Goal: Find contact information: Find contact information

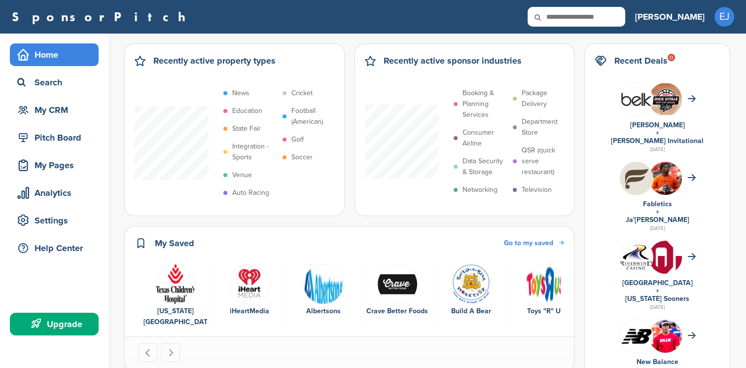
click at [250, 286] on img "2 of 6" at bounding box center [249, 284] width 40 height 40
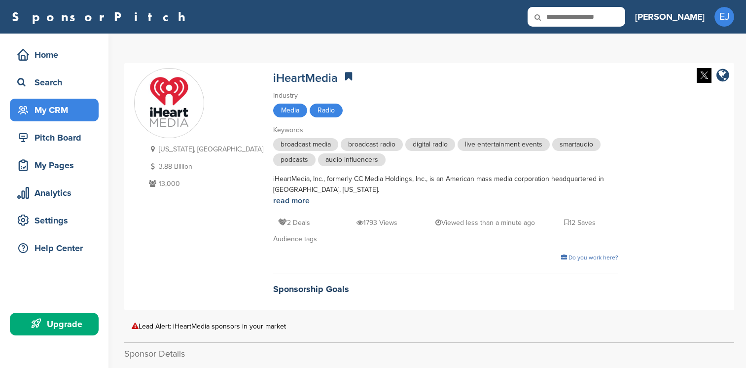
click at [59, 112] on div "My CRM" at bounding box center [57, 110] width 84 height 18
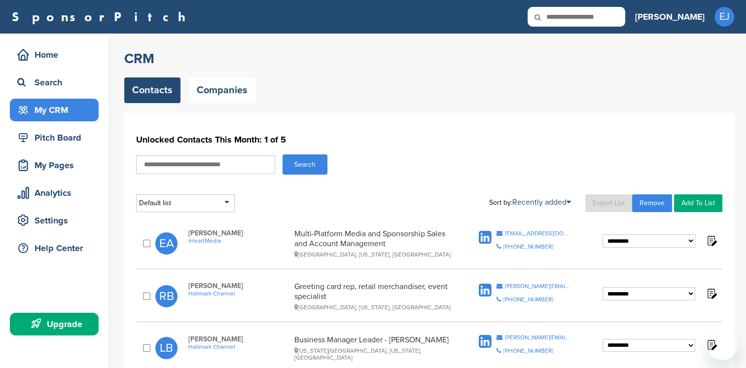
click at [492, 159] on div "Search" at bounding box center [429, 164] width 586 height 20
click at [452, 251] on div "Seattle, Washington, United States" at bounding box center [373, 254] width 158 height 7
click at [505, 225] on div "Copy Email" at bounding box center [514, 223] width 36 height 11
click at [497, 232] on icon at bounding box center [499, 233] width 6 height 6
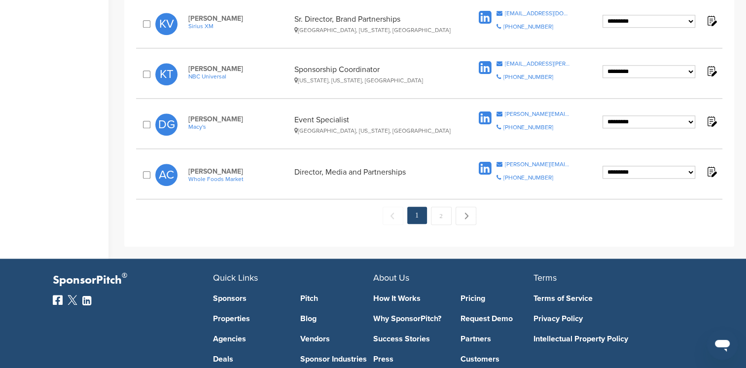
scroll to position [1027, 0]
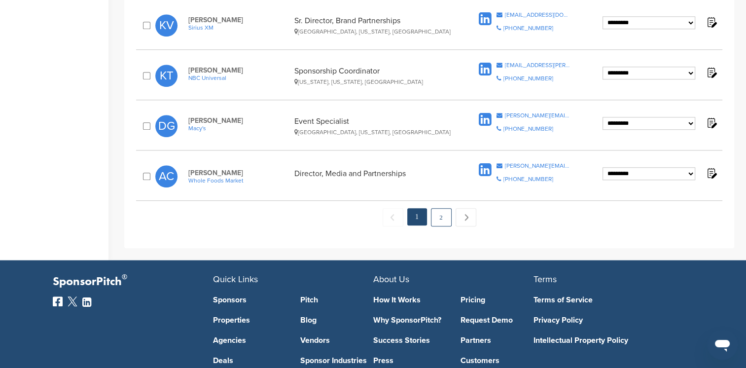
click at [438, 216] on link "2" at bounding box center [441, 217] width 21 height 18
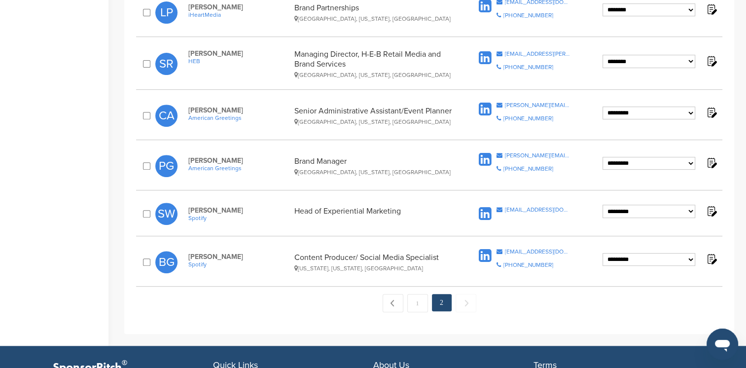
scroll to position [388, 0]
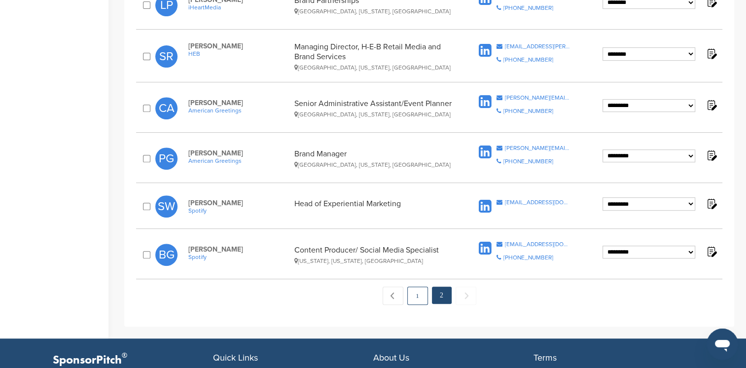
click at [418, 295] on link "1" at bounding box center [417, 295] width 21 height 18
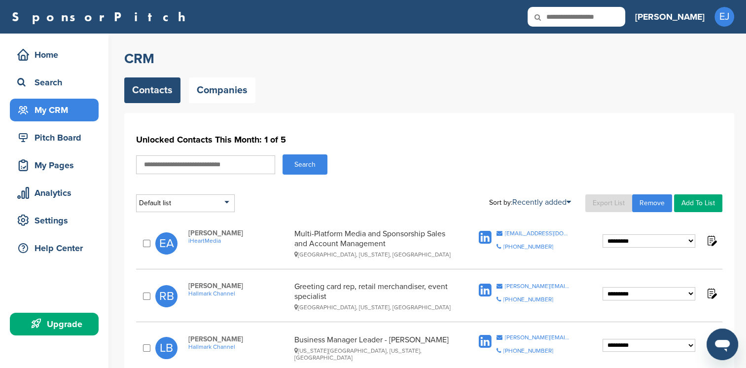
click at [150, 165] on input "text" at bounding box center [205, 164] width 139 height 19
type input "*******"
click at [282, 154] on button "Search" at bounding box center [304, 164] width 45 height 20
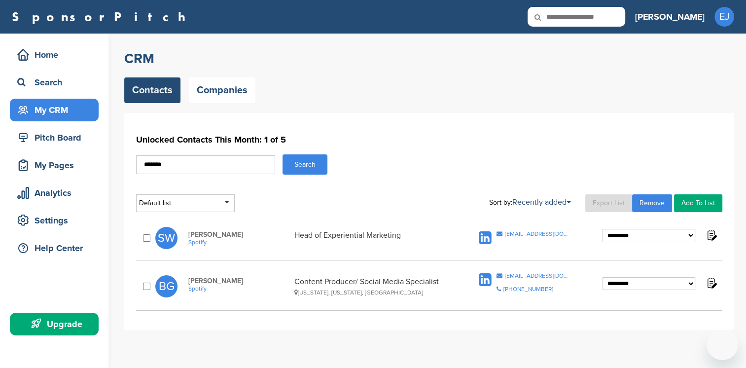
click at [308, 163] on button "Search" at bounding box center [304, 164] width 45 height 20
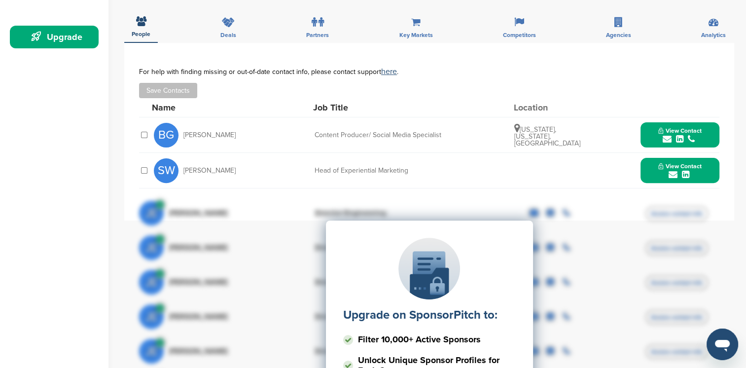
scroll to position [288, 0]
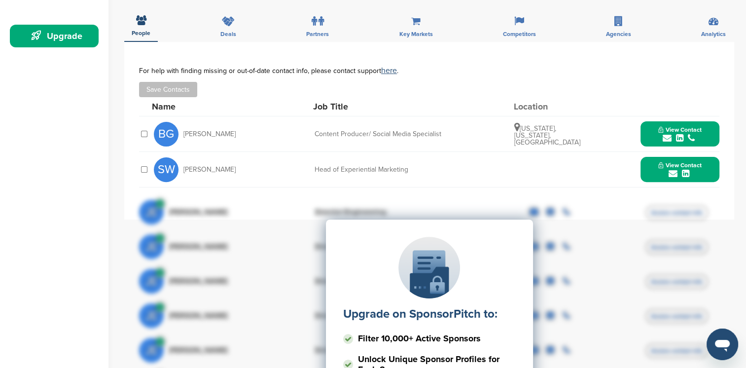
click at [670, 169] on icon "submit" at bounding box center [672, 173] width 9 height 9
click at [667, 134] on icon "submit" at bounding box center [667, 138] width 9 height 9
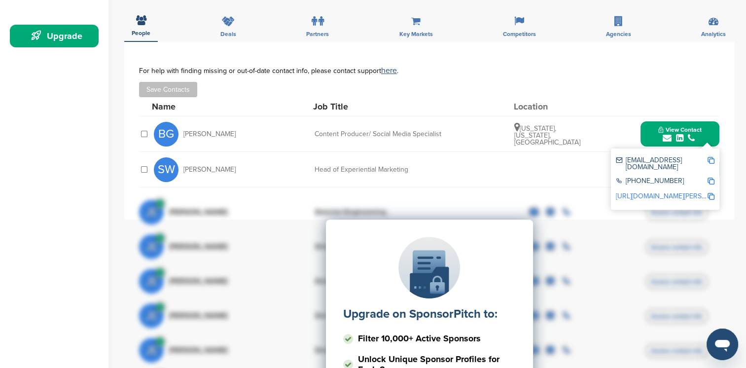
click at [565, 152] on div "SW Sarah Waldman Head of Experiential Marketing View Contact swaldman@spotify.c…" at bounding box center [436, 169] width 565 height 35
click at [720, 125] on div "**********" at bounding box center [429, 130] width 610 height 177
